Goal: Task Accomplishment & Management: Manage account settings

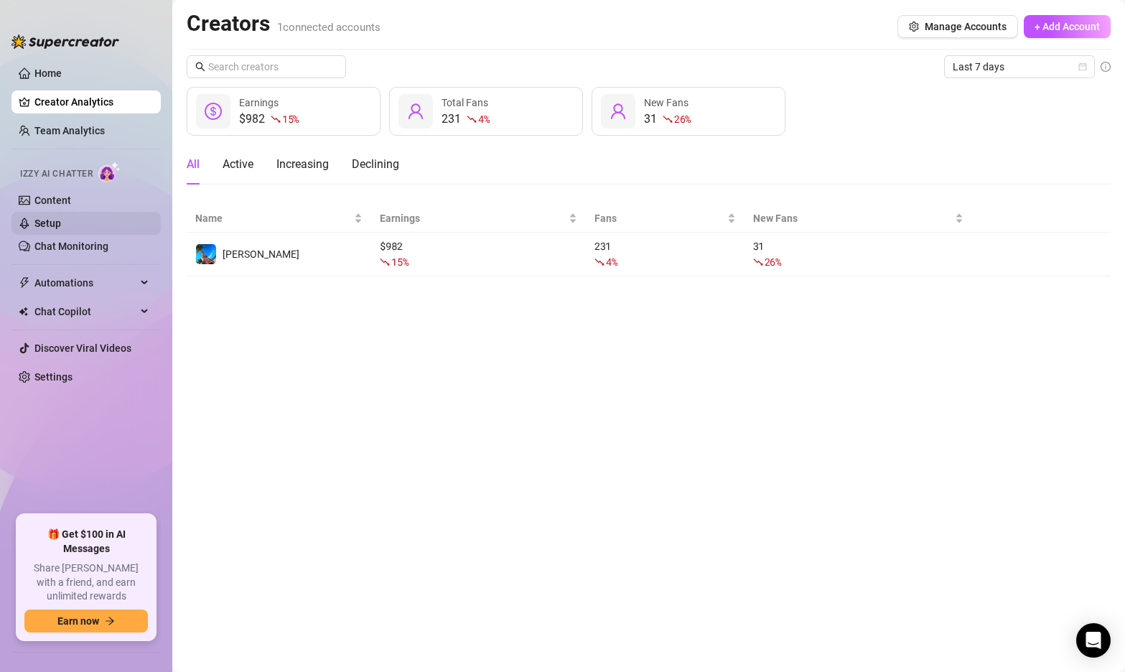
click at [61, 225] on link "Setup" at bounding box center [47, 223] width 27 height 11
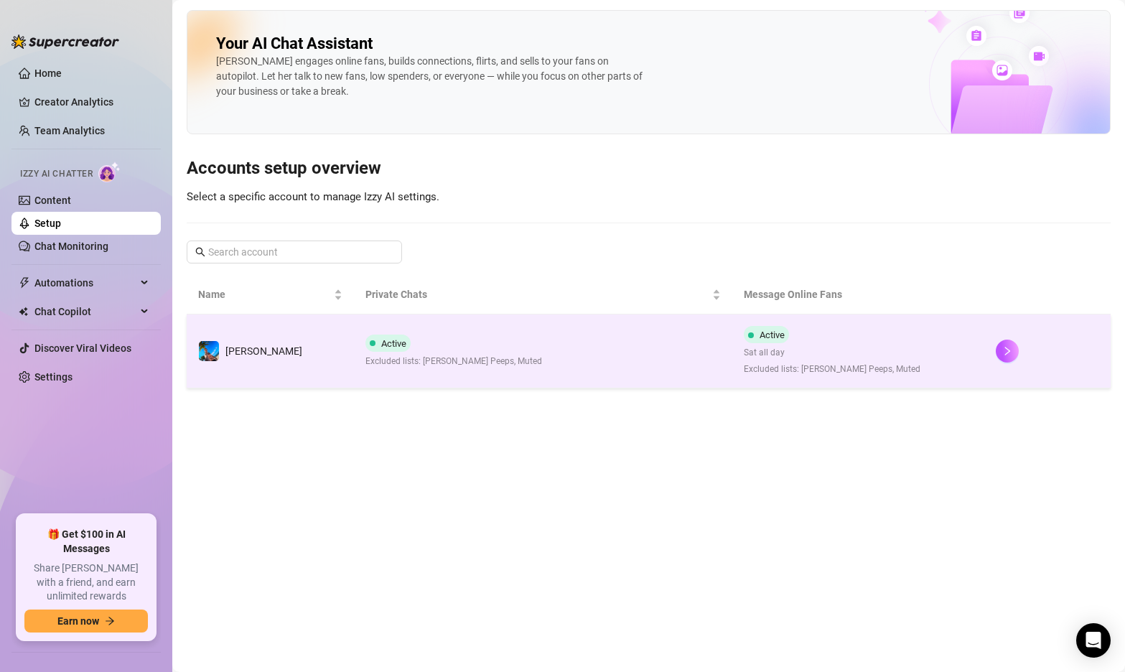
click at [551, 339] on td "Active Excluded lists: [PERSON_NAME] Peeps, Muted" at bounding box center [543, 351] width 378 height 74
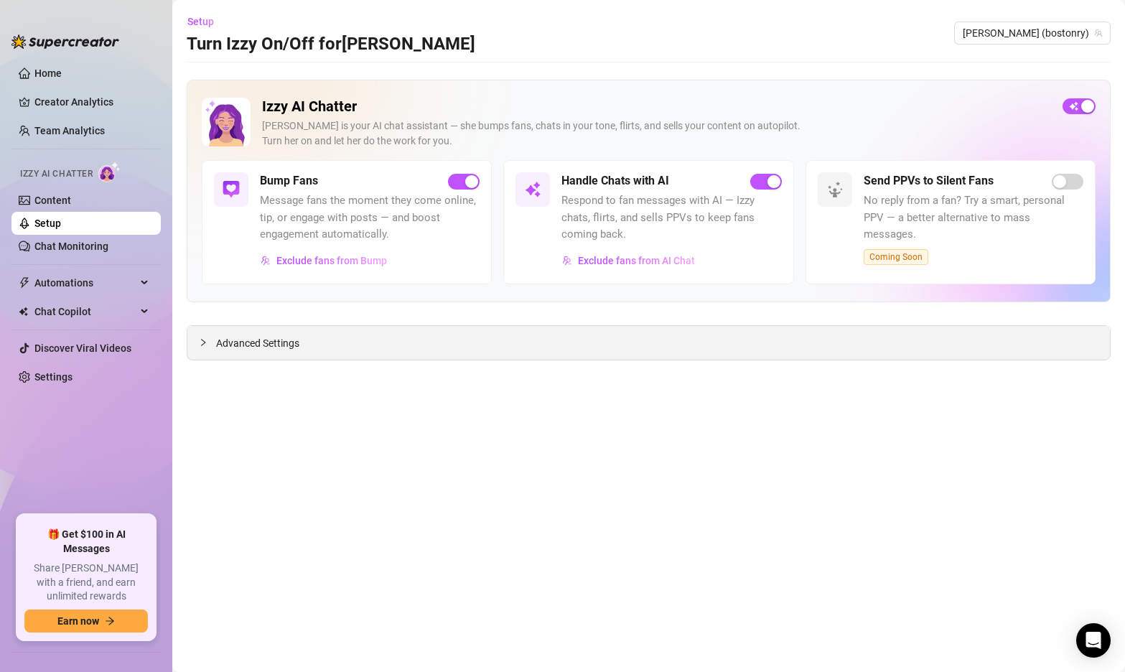
click at [200, 341] on icon "collapsed" at bounding box center [203, 342] width 9 height 9
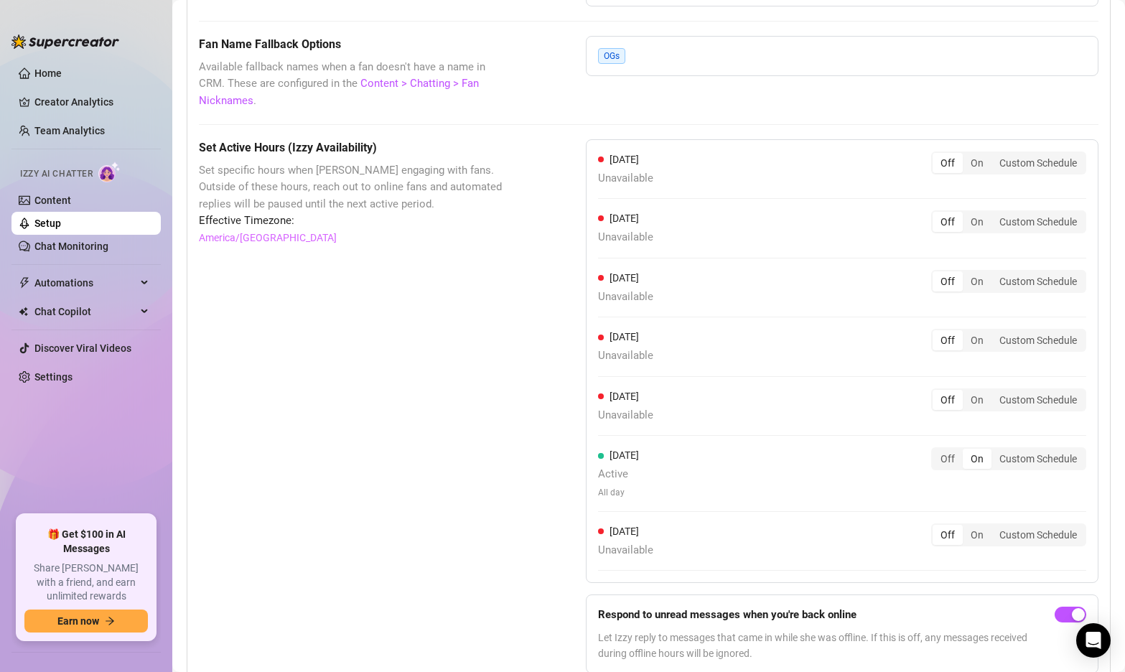
scroll to position [1209, 0]
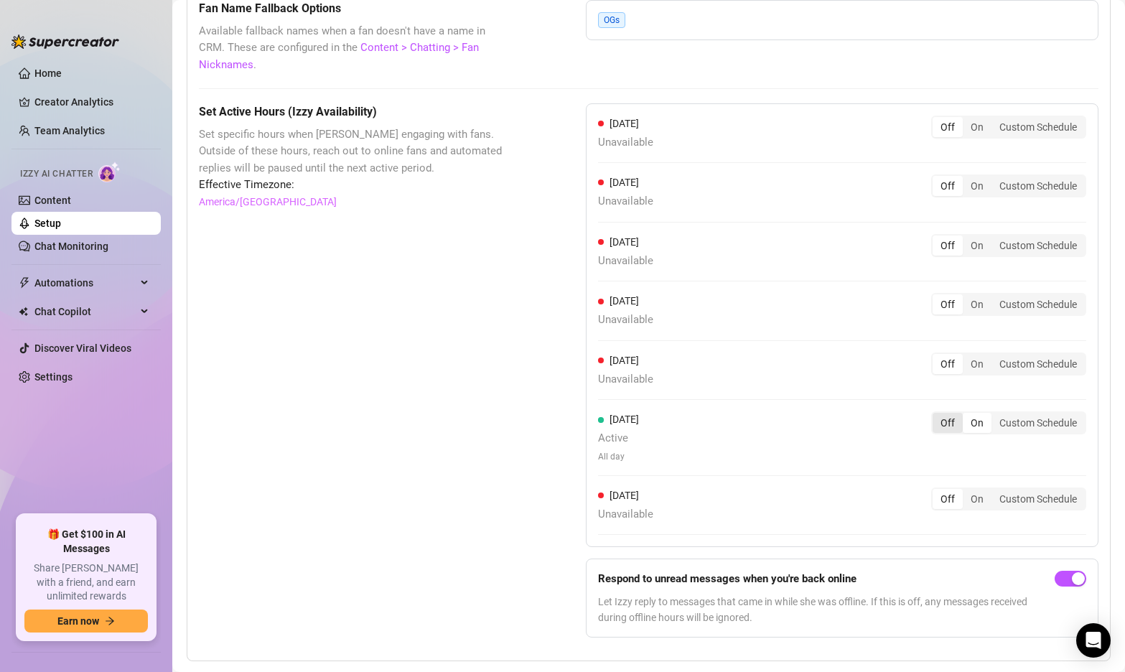
click at [946, 413] on div "Off" at bounding box center [948, 423] width 30 height 20
click at [936, 415] on input "Off" at bounding box center [936, 415] width 0 height 0
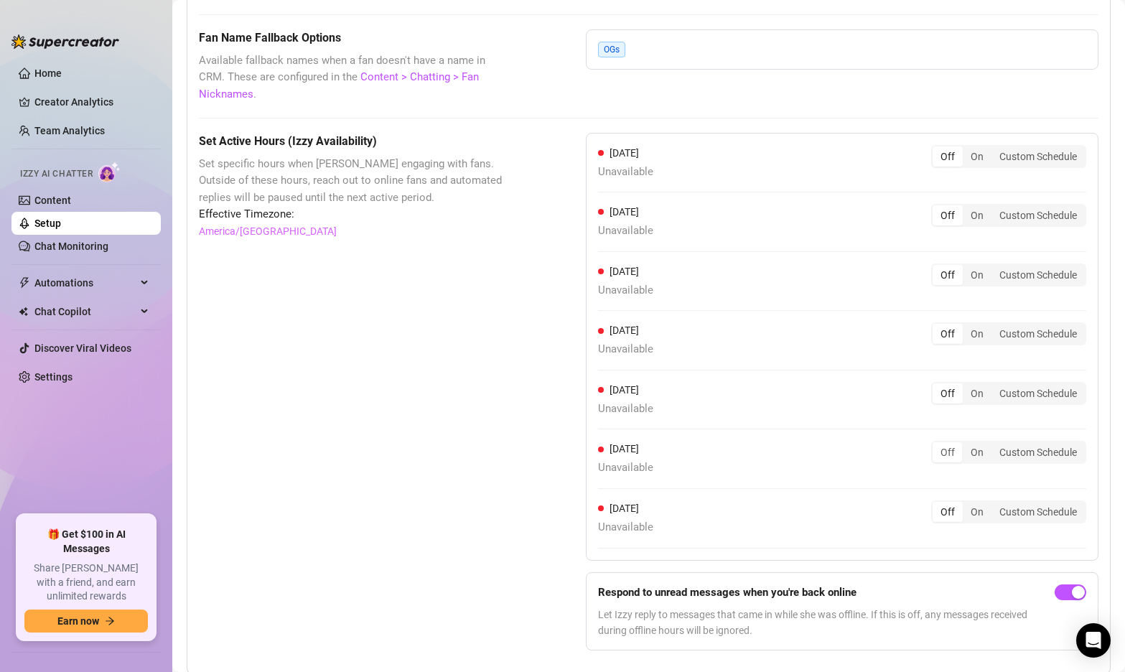
scroll to position [1193, 0]
